Goal: Check status: Check status

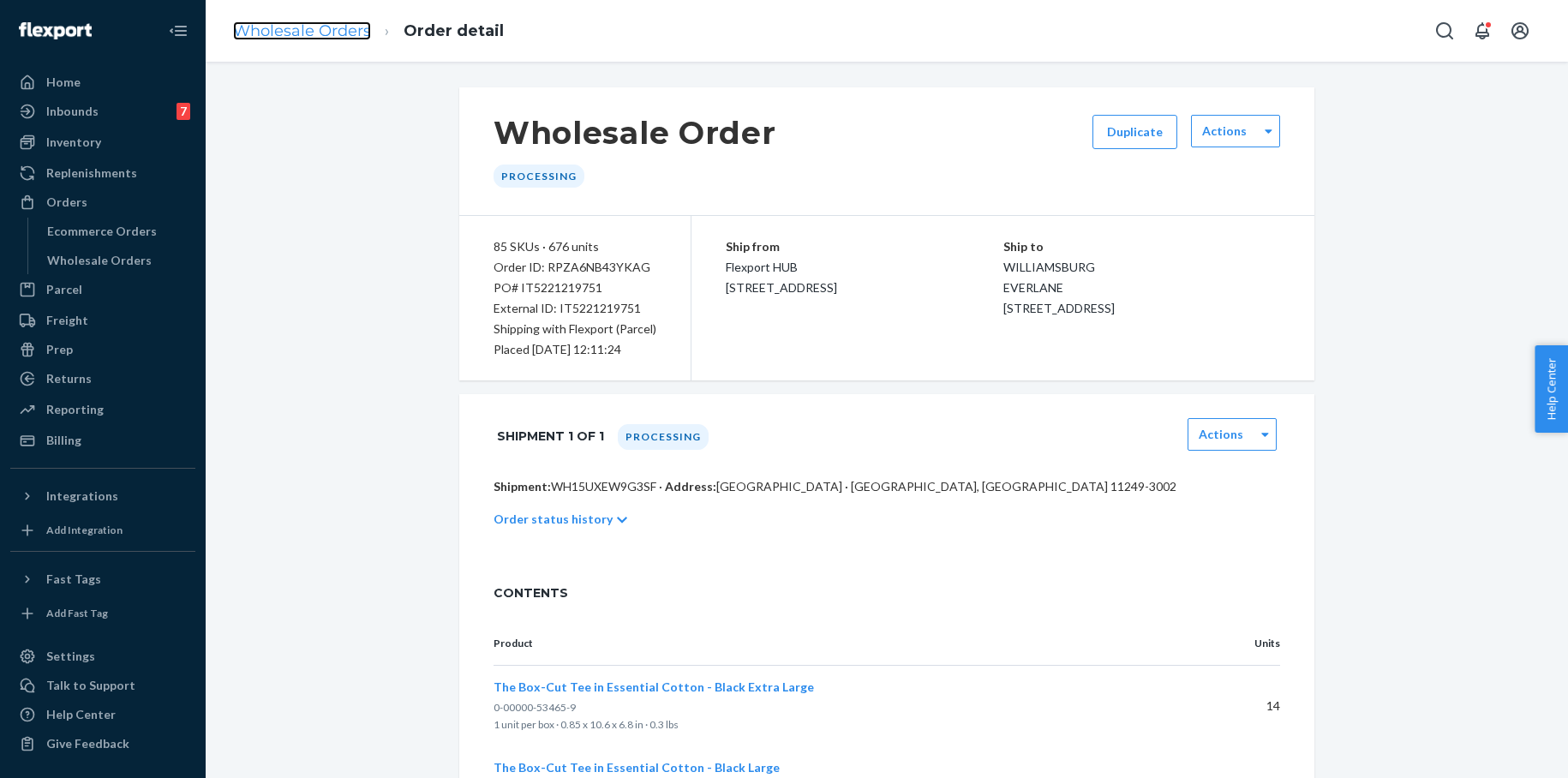
click at [327, 24] on link "Wholesale Orders" at bounding box center [302, 30] width 138 height 19
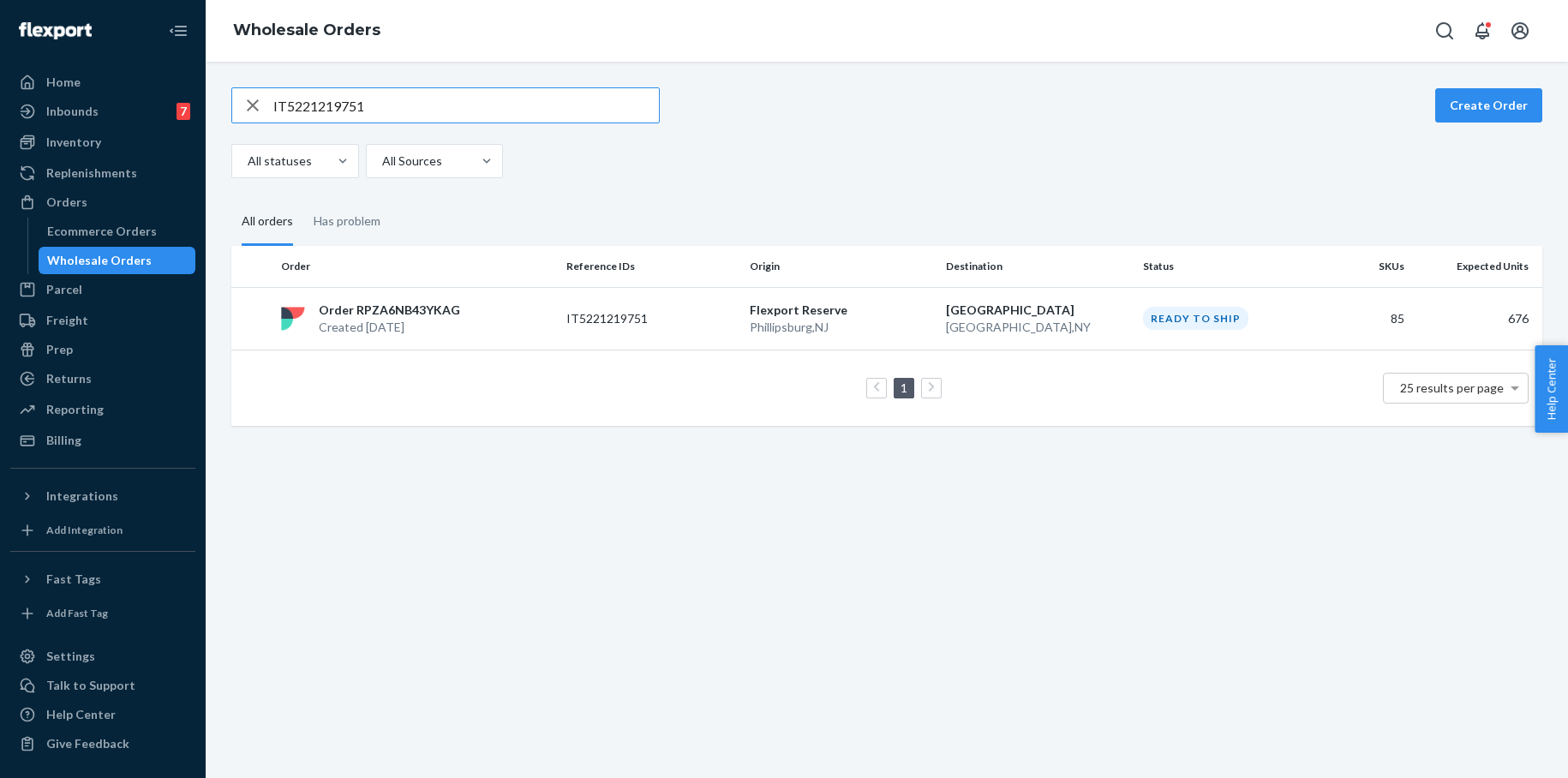
drag, startPoint x: 384, startPoint y: 102, endPoint x: 220, endPoint y: 106, distance: 164.0
click at [220, 106] on div "IT5221219751 Create Order All statuses All Sources All orders Has problem Order…" at bounding box center [887, 256] width 1337 height 338
type input "IT7965123840"
click at [398, 315] on p "Order RPN5JDUQOOMC7" at bounding box center [393, 310] width 150 height 17
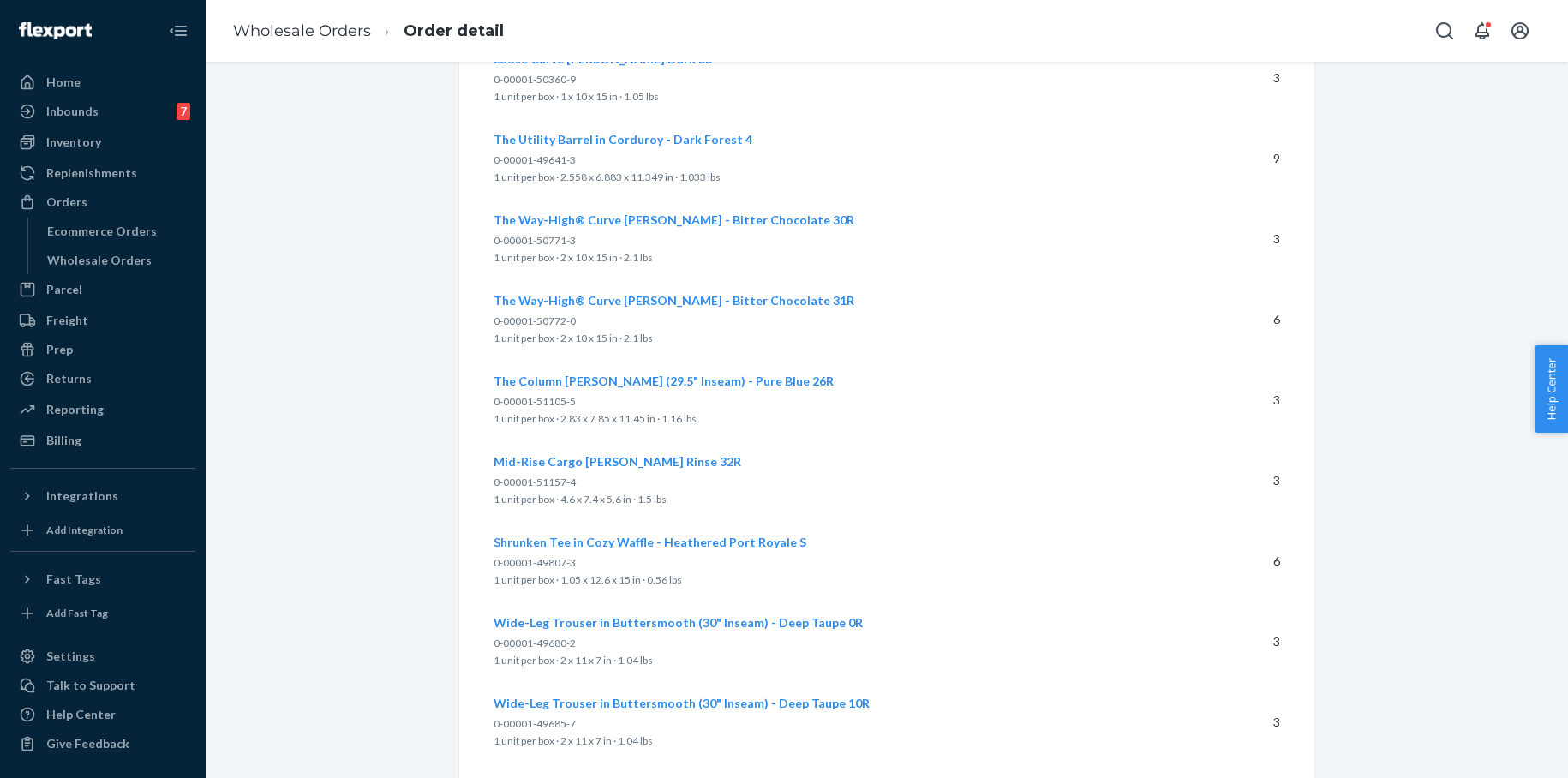
scroll to position [5106, 0]
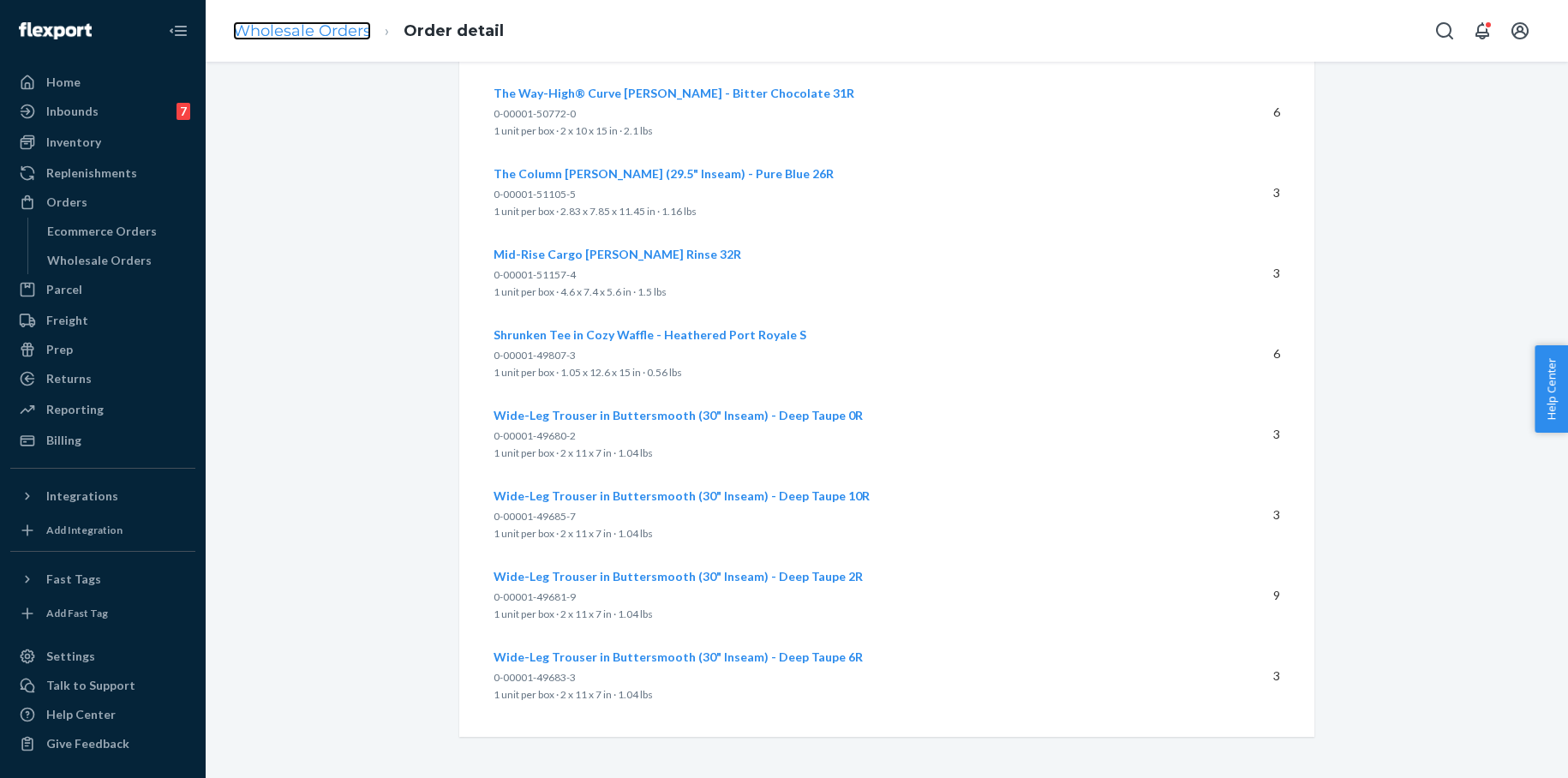
click at [268, 32] on link "Wholesale Orders" at bounding box center [302, 30] width 138 height 19
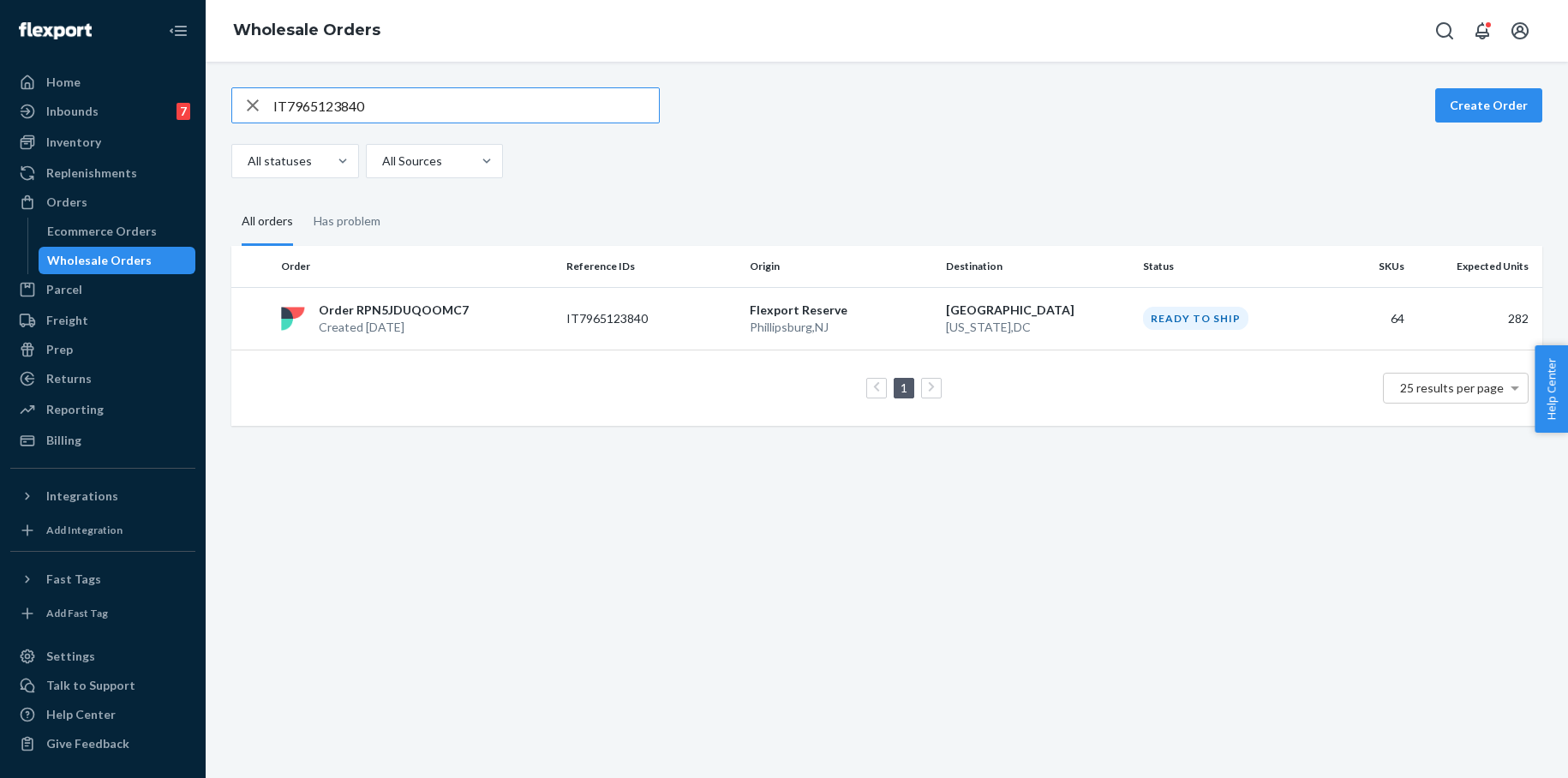
drag, startPoint x: 371, startPoint y: 110, endPoint x: 236, endPoint y: 108, distance: 135.0
click at [236, 108] on div "IT7965123840" at bounding box center [446, 105] width 427 height 35
type input "IT4258005849"
click at [816, 327] on p "[GEOGRAPHIC_DATA] , [GEOGRAPHIC_DATA]" at bounding box center [841, 327] width 184 height 17
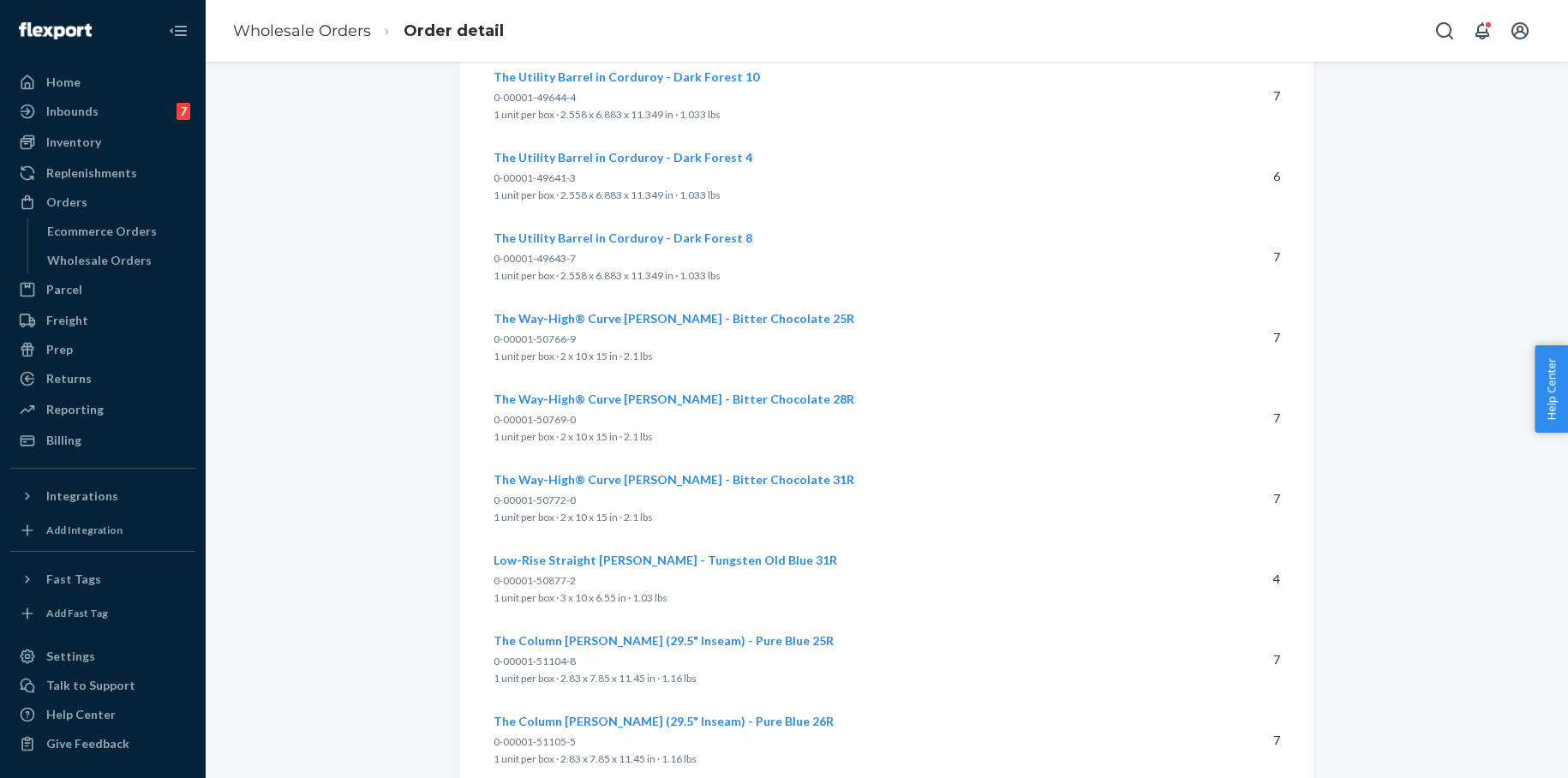
scroll to position [5106, 0]
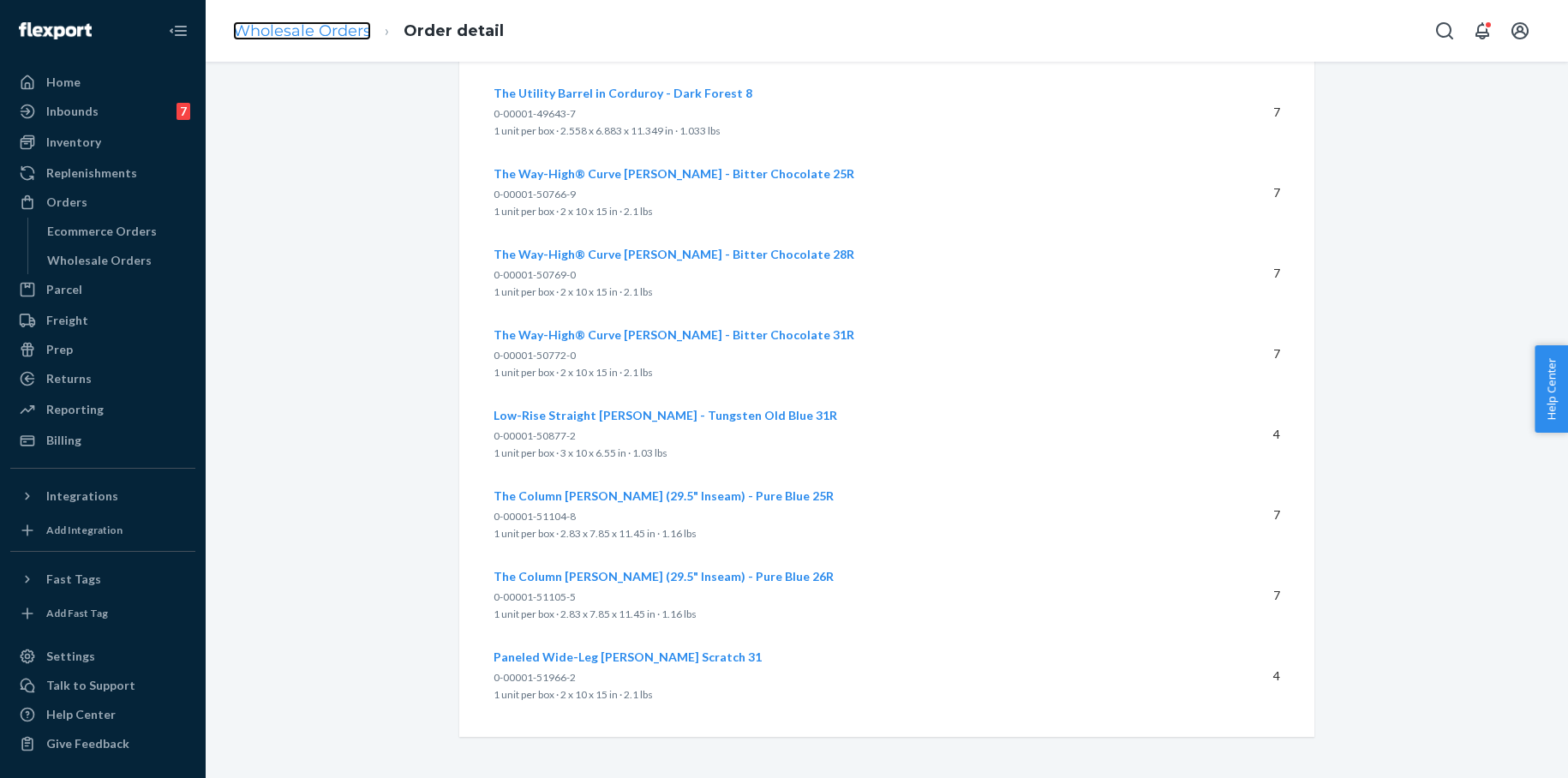
click at [339, 35] on link "Wholesale Orders" at bounding box center [302, 30] width 138 height 19
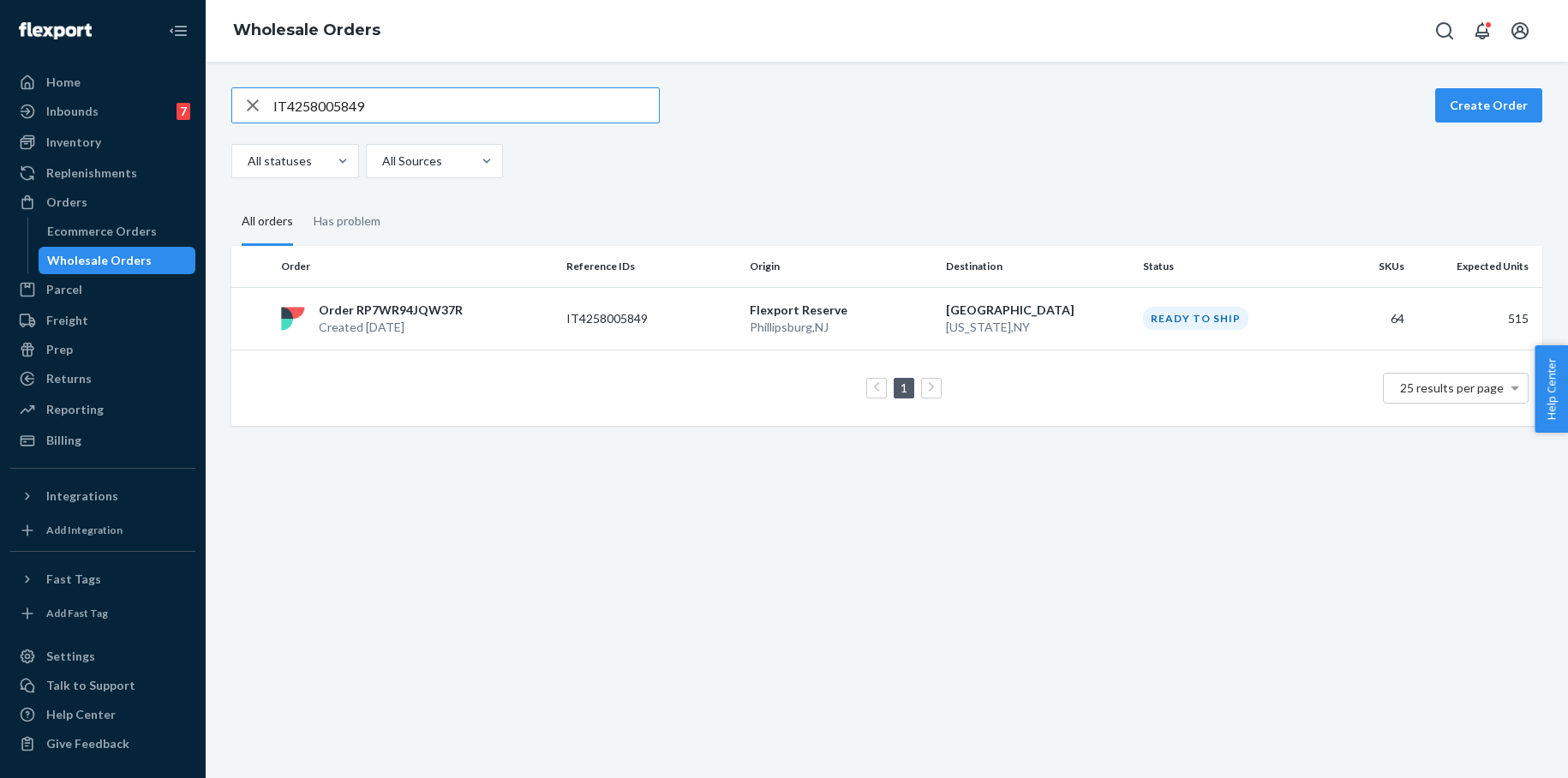
drag, startPoint x: 378, startPoint y: 102, endPoint x: 249, endPoint y: 98, distance: 129.1
click at [249, 98] on div "IT4258005849" at bounding box center [446, 105] width 427 height 35
type input "IT9661026503"
drag, startPoint x: 415, startPoint y: 313, endPoint x: 420, endPoint y: 325, distance: 13.0
click at [415, 313] on p "Order RPYDYIT2QL6F7" at bounding box center [385, 310] width 133 height 17
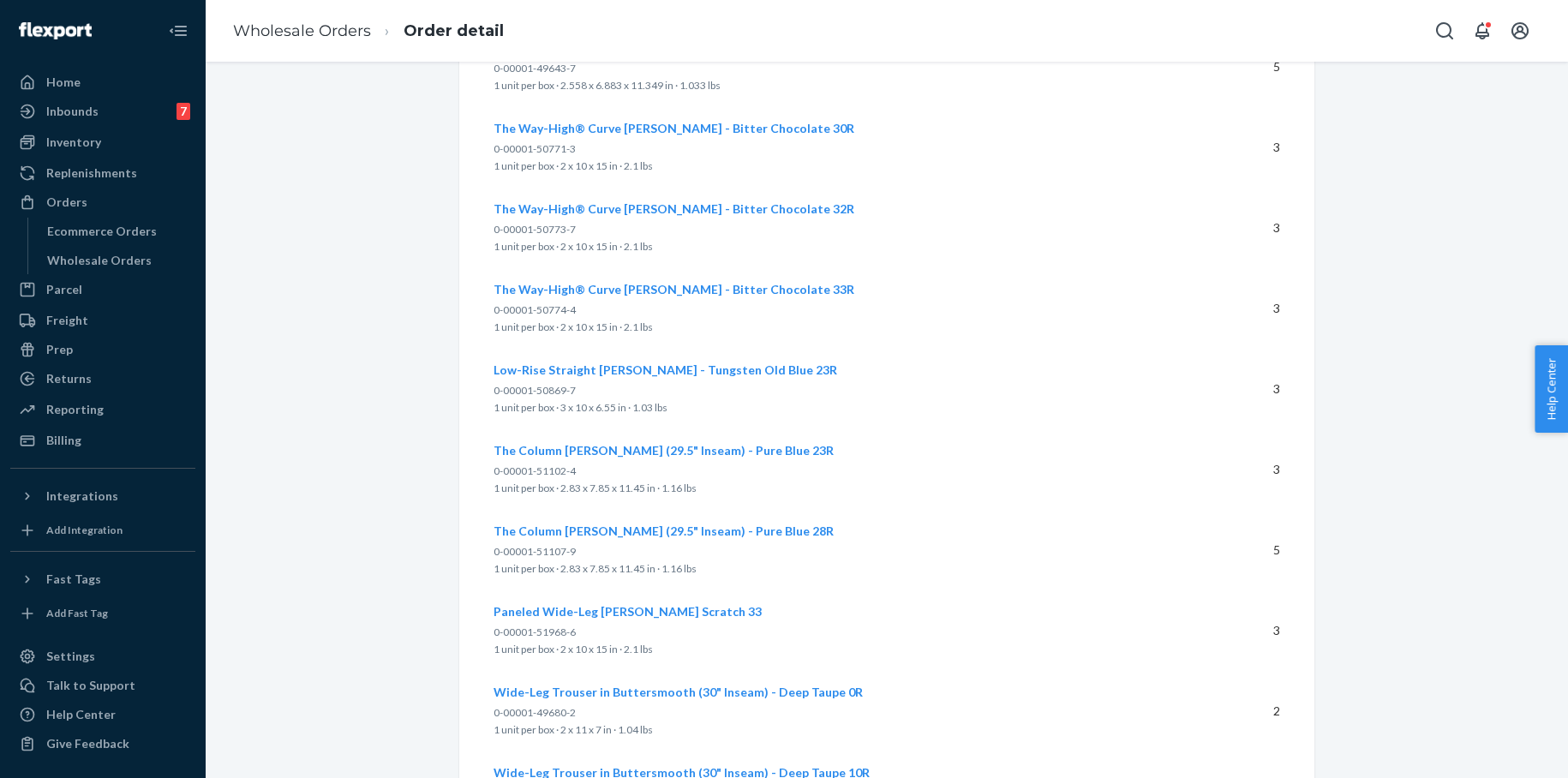
scroll to position [6475, 0]
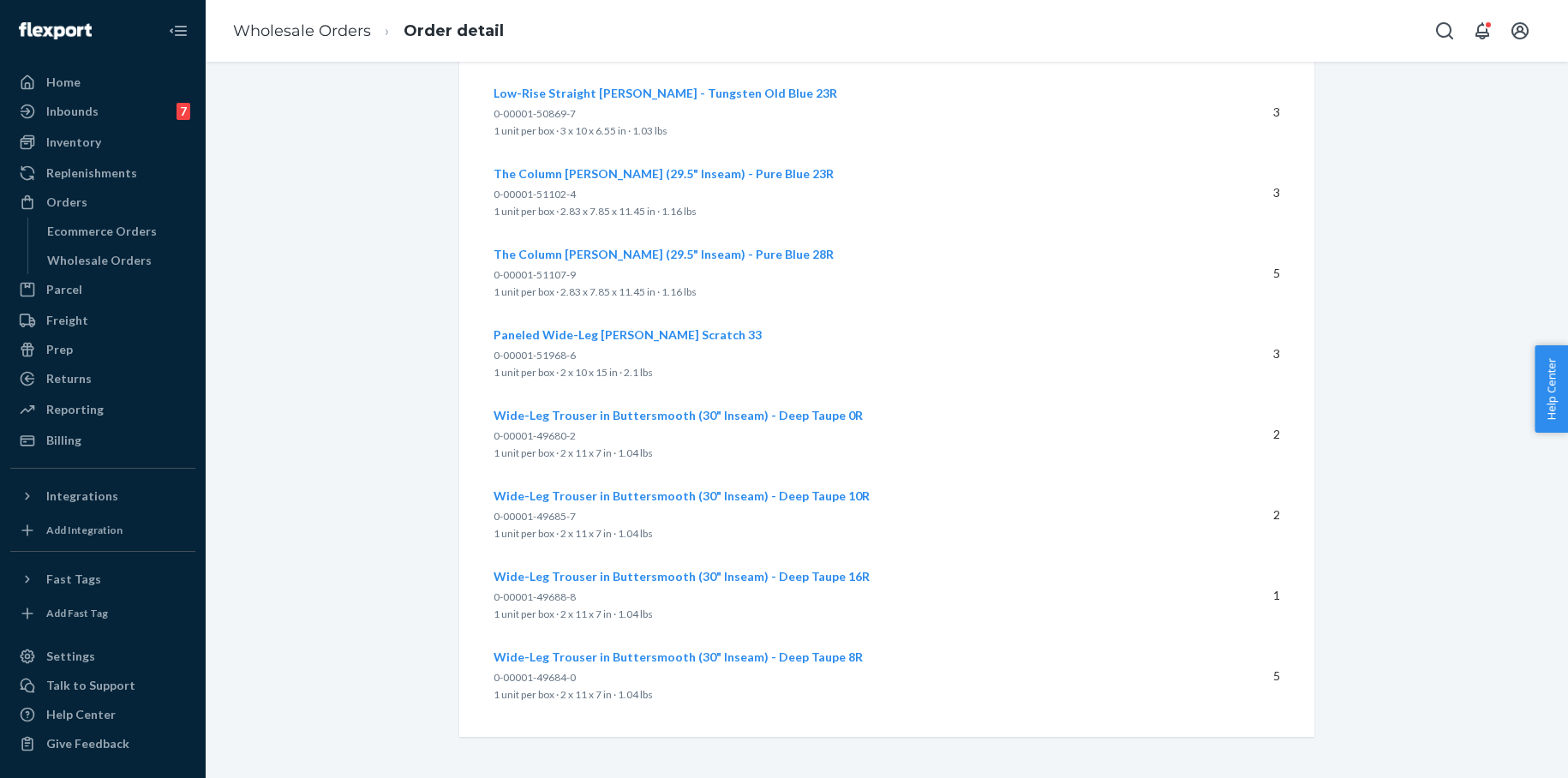
click at [344, 35] on link "Wholesale Orders" at bounding box center [302, 30] width 138 height 19
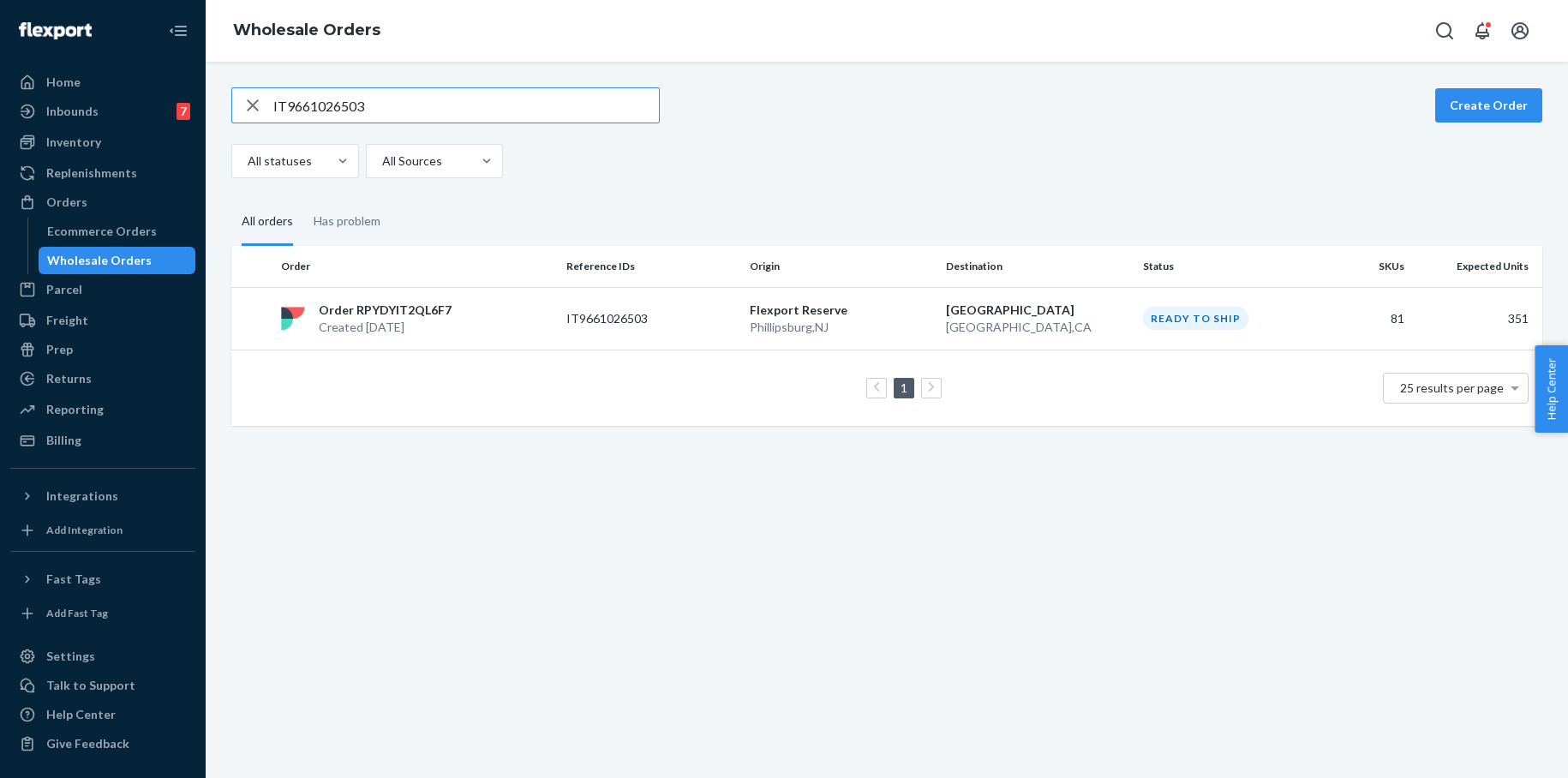
drag, startPoint x: 375, startPoint y: 100, endPoint x: 216, endPoint y: 95, distance: 159.1
click at [213, 95] on div "IT9661026503 Create Order All statuses All Sources All orders Has problem Order…" at bounding box center [887, 419] width 1362 height 717
type input "IT5221219751"
click at [1019, 319] on p "[GEOGRAPHIC_DATA] , [GEOGRAPHIC_DATA]" at bounding box center [1037, 327] width 184 height 17
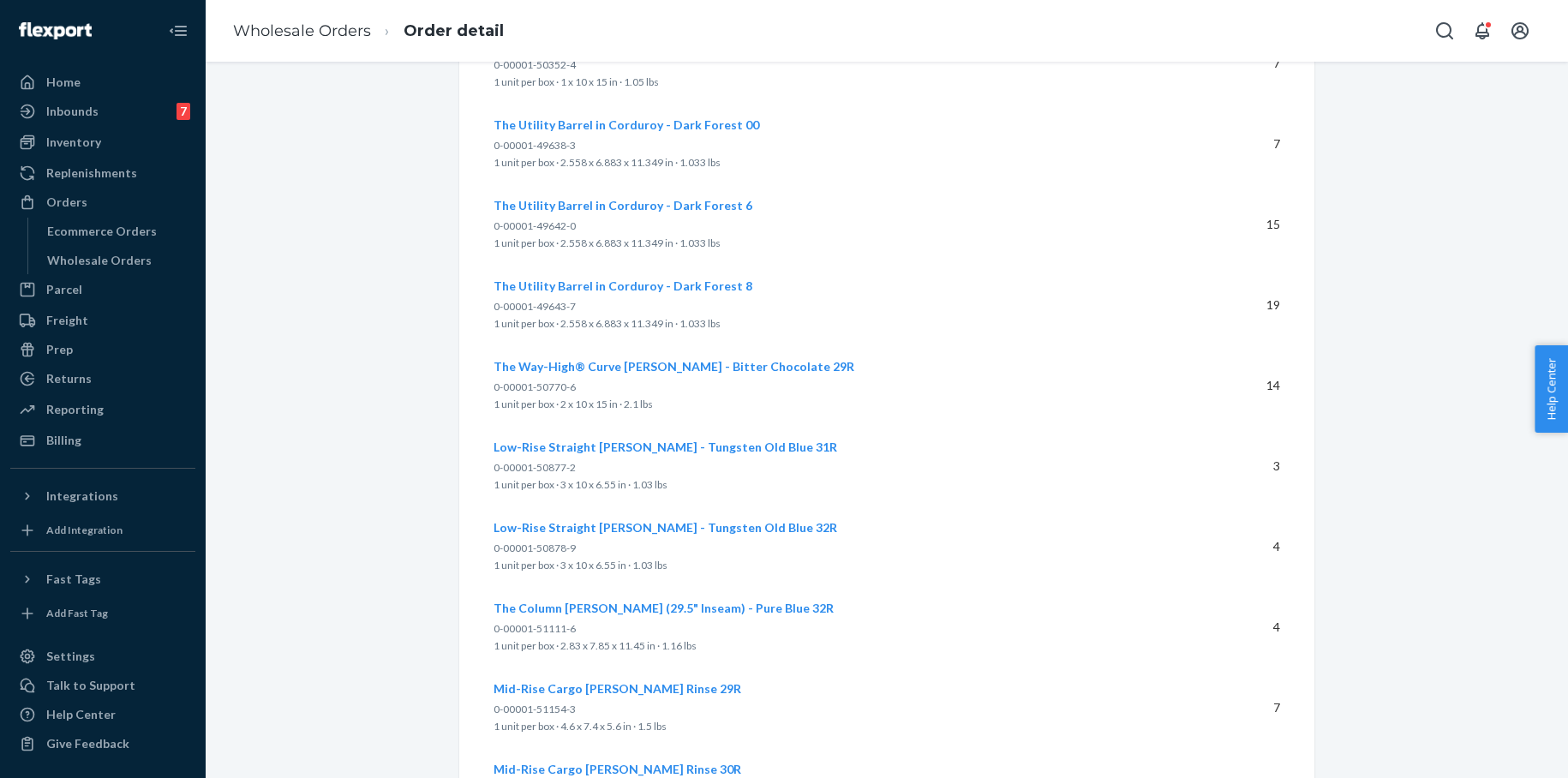
scroll to position [6798, 0]
